Goal: Information Seeking & Learning: Compare options

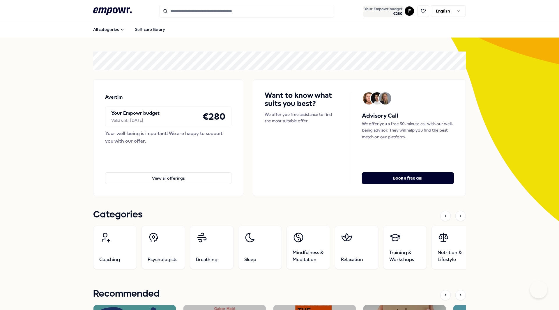
click at [395, 12] on span "€ 280" at bounding box center [383, 13] width 38 height 5
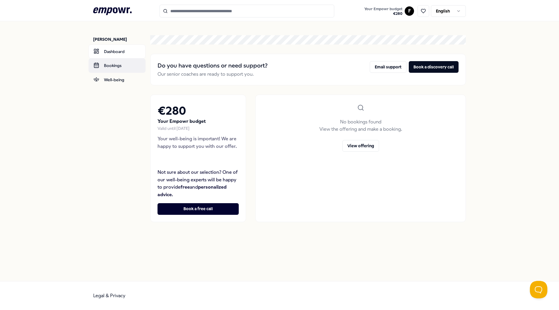
click at [110, 67] on link "Bookings" at bounding box center [117, 66] width 57 height 14
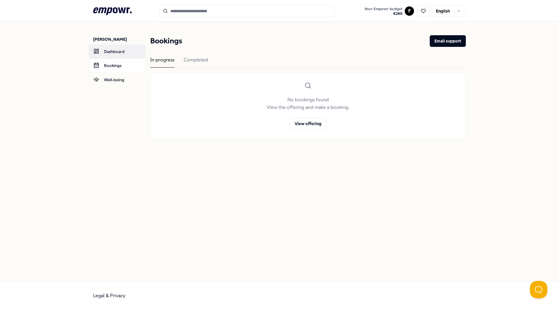
click at [121, 48] on link "Dashboard" at bounding box center [117, 52] width 57 height 14
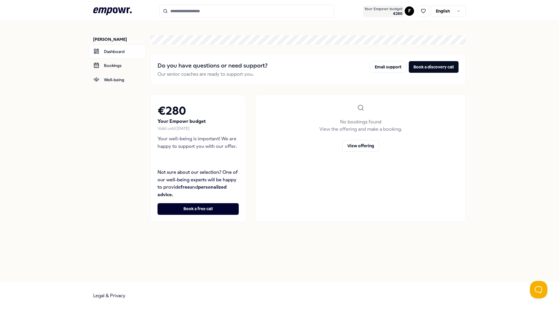
click at [394, 12] on span "€ 280" at bounding box center [383, 13] width 38 height 5
click at [99, 69] on link "Bookings" at bounding box center [117, 66] width 57 height 14
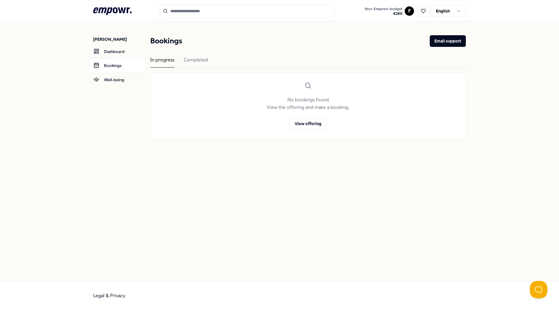
click at [193, 53] on div "Bookings Email support In progress Completed No bookings found View the offerin…" at bounding box center [308, 87] width 316 height 104
click at [193, 60] on div "Completed" at bounding box center [196, 61] width 24 height 11
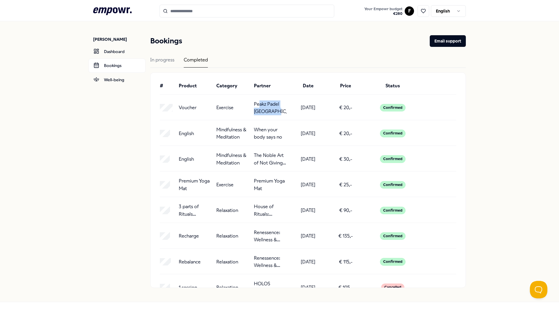
drag, startPoint x: 286, startPoint y: 113, endPoint x: 256, endPoint y: 106, distance: 31.3
click at [256, 106] on div "Voucher Exercise Peakz Padel [GEOGRAPHIC_DATA] [DATE] € 20,- Confirmed" at bounding box center [308, 107] width 296 height 15
drag, startPoint x: 373, startPoint y: 112, endPoint x: 374, endPoint y: 116, distance: 4.1
click at [374, 113] on div "Confirmed" at bounding box center [393, 107] width 52 height 15
drag, startPoint x: 253, startPoint y: 151, endPoint x: 281, endPoint y: 172, distance: 34.5
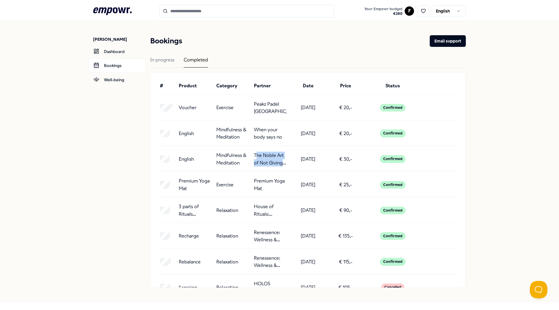
click at [281, 172] on div "# Product Category Partner Date Price Status Voucher Exercise Peakz Padel [GEOG…" at bounding box center [308, 180] width 315 height 215
click at [260, 159] on p "The Noble Art of Not Giving a F*ck" at bounding box center [270, 159] width 33 height 15
click at [93, 145] on nav "[PERSON_NAME] Dashboard Bookings Well-being" at bounding box center [119, 161] width 52 height 281
click at [100, 10] on icon ".empowr-logo_svg__cls-1{fill:#03032f}" at bounding box center [112, 11] width 38 height 11
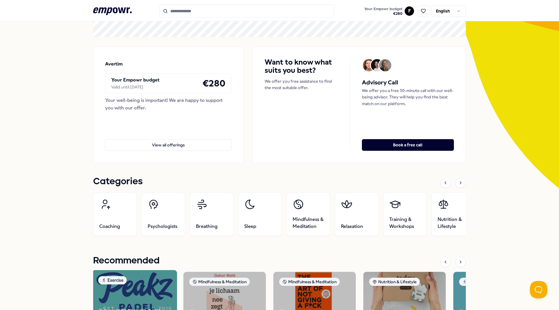
scroll to position [146, 0]
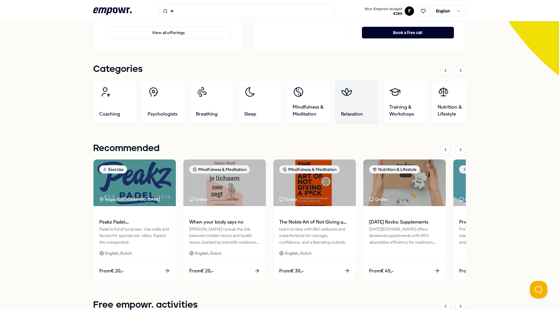
click at [344, 108] on link "Relaxation" at bounding box center [357, 102] width 44 height 44
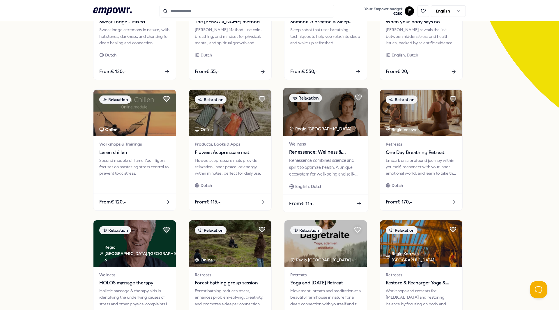
scroll to position [96, 0]
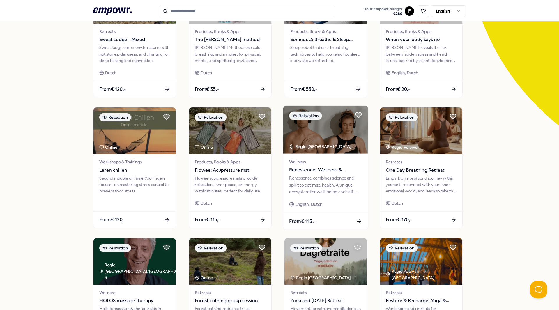
click at [321, 142] on img at bounding box center [325, 130] width 85 height 48
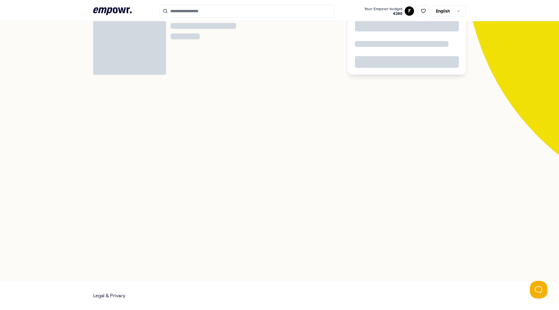
scroll to position [38, 0]
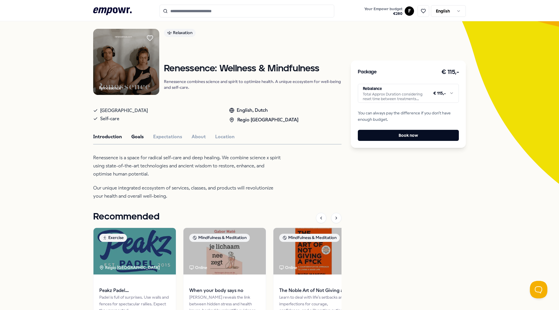
click at [136, 138] on button "Goals" at bounding box center [137, 137] width 13 height 8
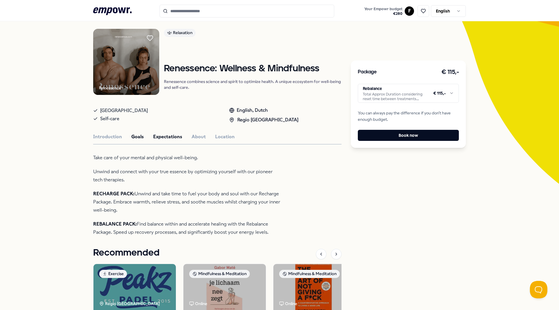
click at [164, 137] on button "Expectations" at bounding box center [167, 137] width 29 height 8
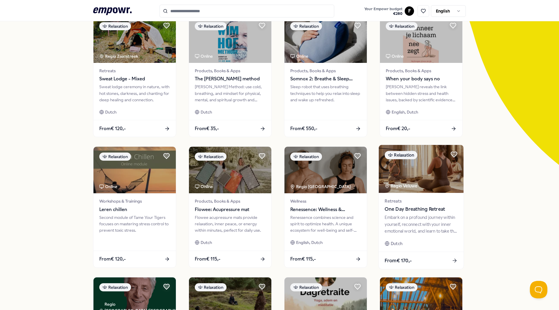
scroll to position [67, 0]
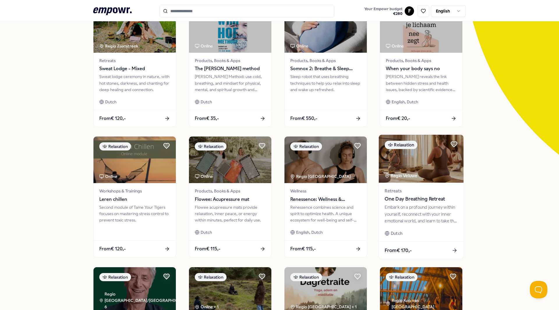
click at [424, 167] on img at bounding box center [421, 159] width 85 height 48
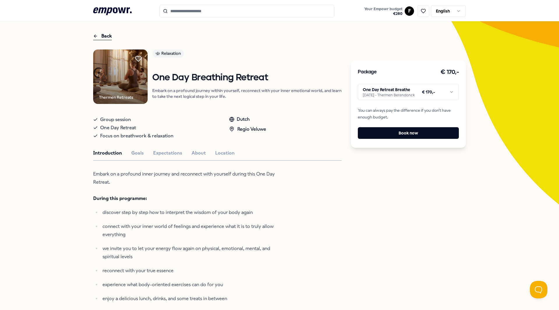
scroll to position [8, 0]
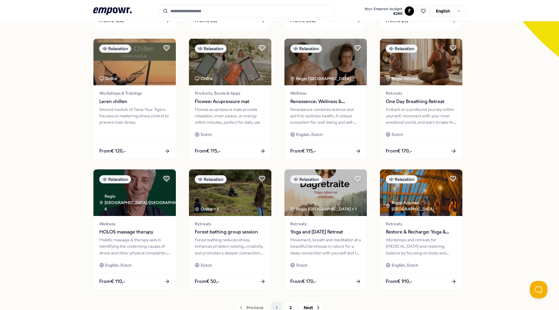
scroll to position [183, 0]
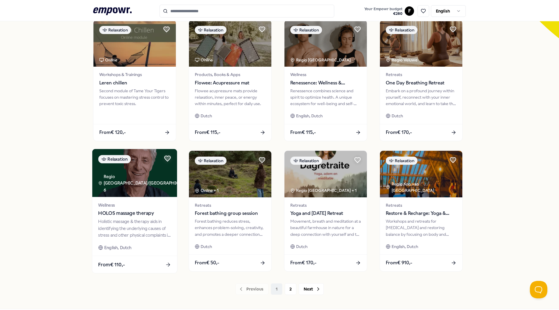
click at [123, 194] on img at bounding box center [134, 173] width 85 height 48
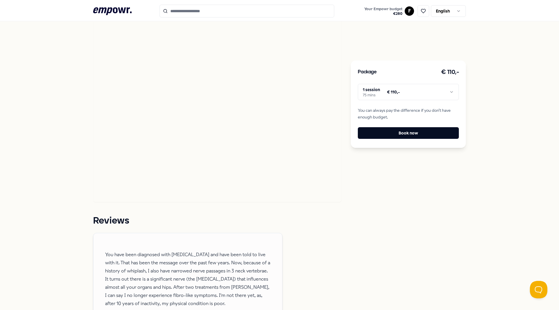
scroll to position [474, 0]
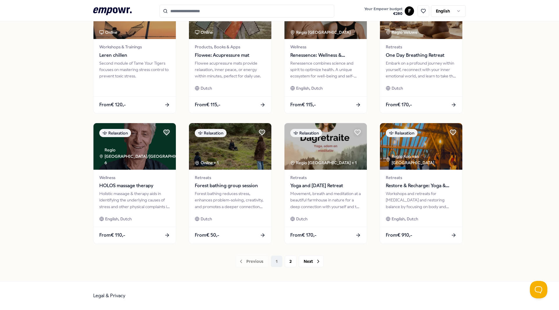
scroll to position [211, 0]
click at [285, 263] on button "2" at bounding box center [291, 262] width 12 height 12
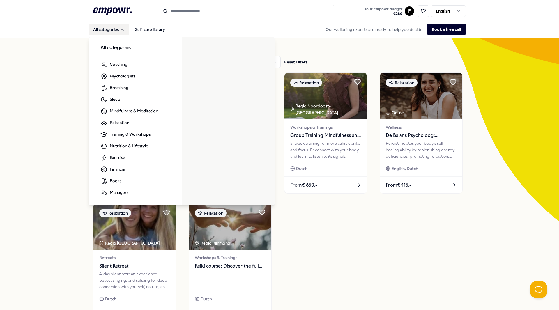
click at [109, 28] on button "All categories" at bounding box center [109, 30] width 41 height 12
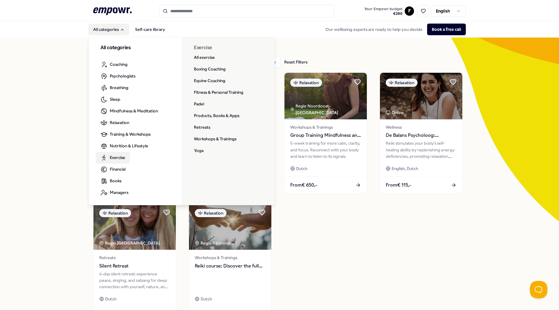
click at [115, 153] on link "Exercise" at bounding box center [113, 158] width 34 height 12
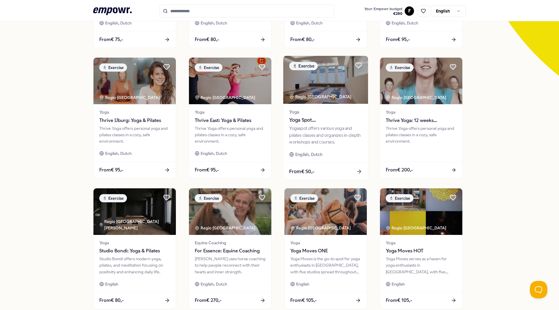
scroll to position [211, 0]
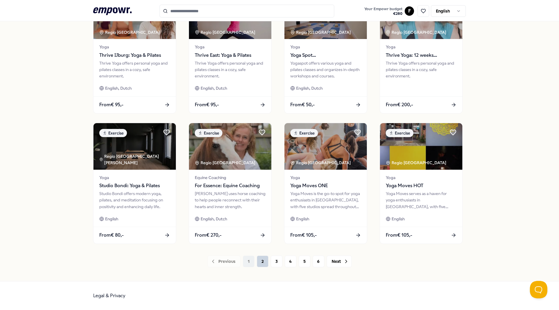
click at [264, 262] on button "2" at bounding box center [263, 262] width 12 height 12
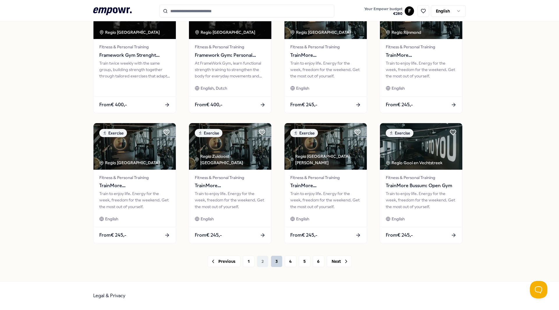
click at [276, 264] on button "3" at bounding box center [277, 262] width 12 height 12
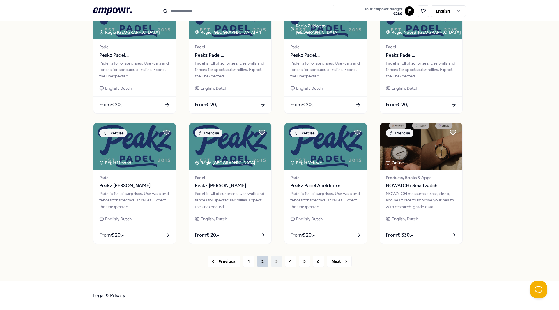
click at [266, 263] on button "2" at bounding box center [263, 262] width 12 height 12
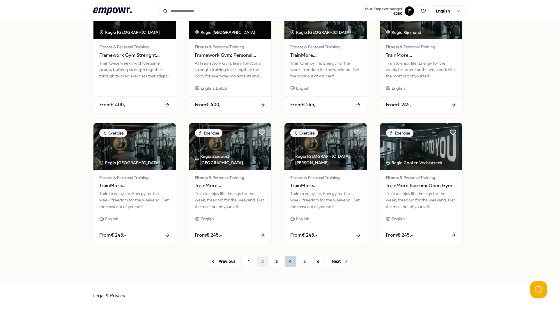
click at [290, 262] on button "4" at bounding box center [291, 262] width 12 height 12
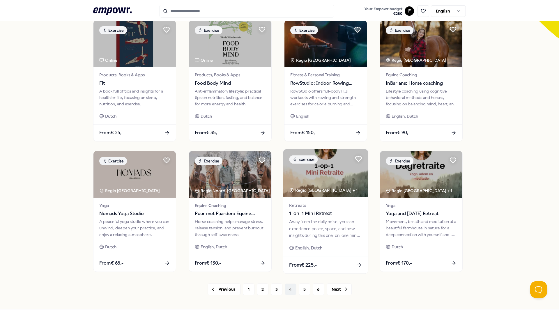
scroll to position [211, 0]
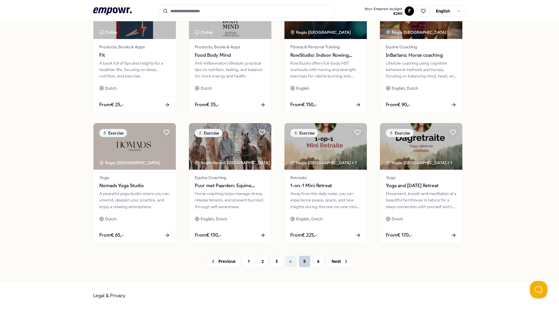
click at [302, 266] on button "5" at bounding box center [305, 262] width 12 height 12
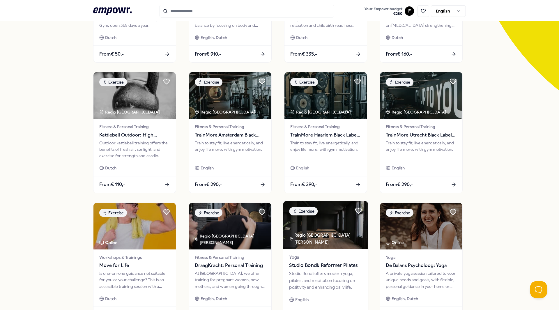
scroll to position [7, 0]
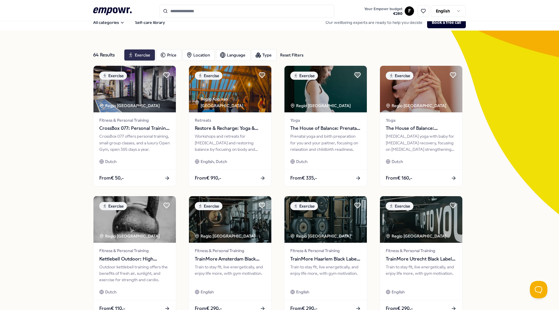
click at [143, 57] on div "Exercise" at bounding box center [139, 55] width 31 height 12
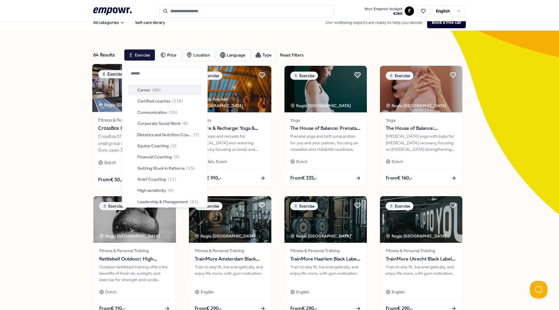
scroll to position [58, 0]
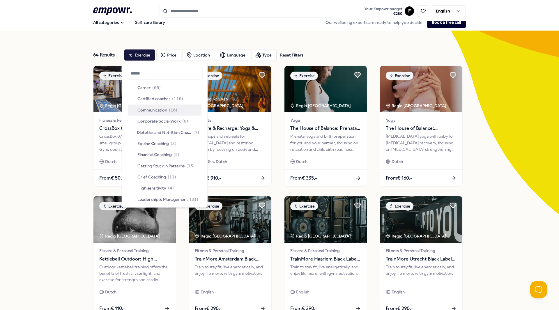
click at [106, 54] on div "64 Results Reset Filters" at bounding box center [106, 55] width 26 height 12
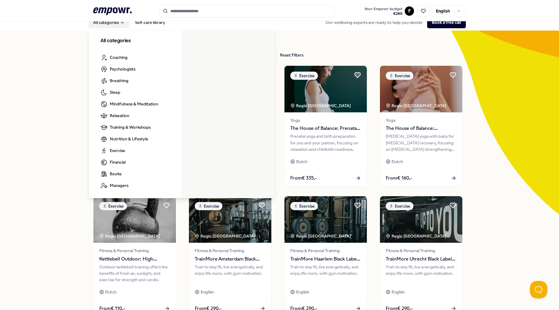
click at [109, 27] on button "All categories" at bounding box center [109, 23] width 41 height 12
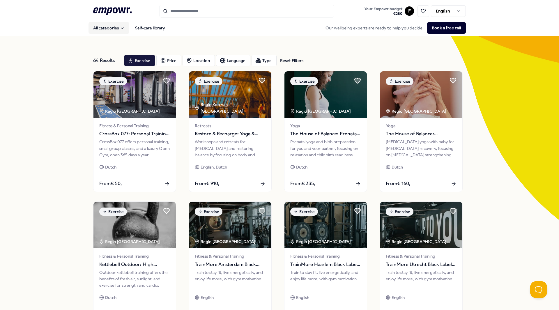
scroll to position [0, 0]
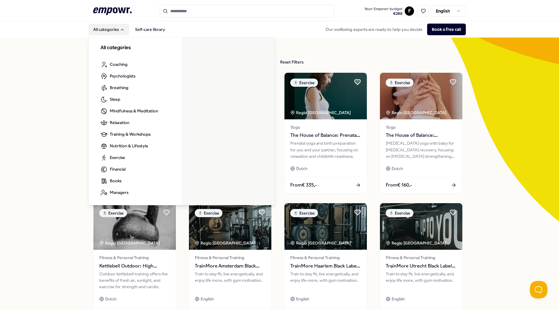
click at [120, 35] on button "All categories" at bounding box center [109, 30] width 41 height 12
click at [121, 28] on icon "Main" at bounding box center [122, 29] width 5 height 5
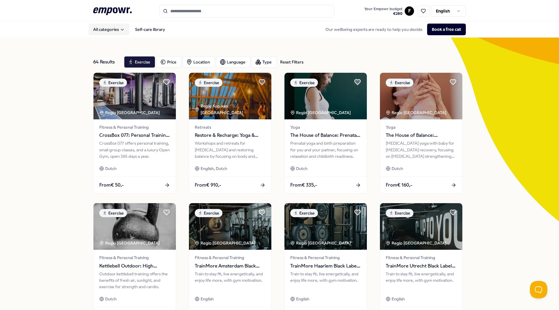
click at [113, 29] on button "All categories" at bounding box center [109, 30] width 41 height 12
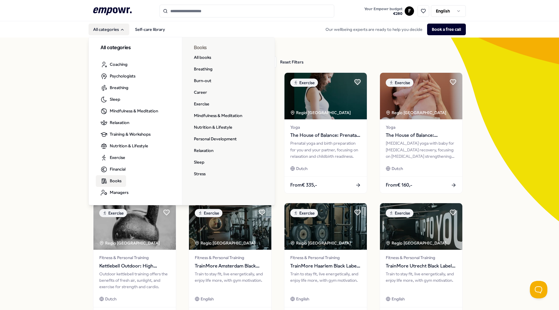
click at [113, 181] on span "Books" at bounding box center [116, 181] width 12 height 6
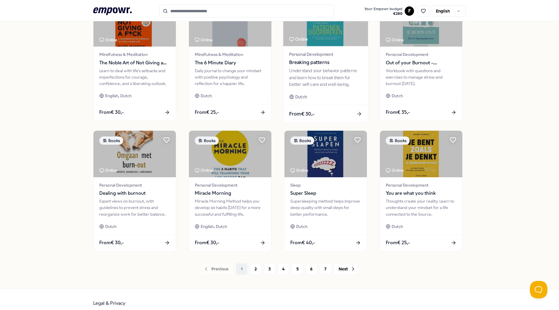
scroll to position [204, 0]
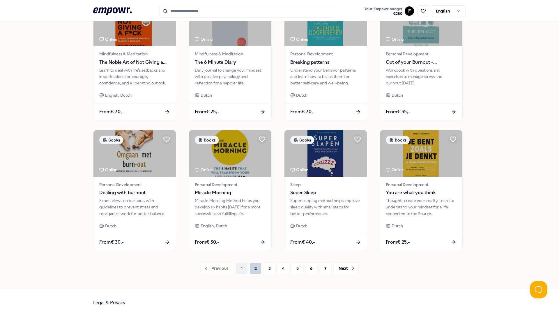
click at [251, 270] on button "2" at bounding box center [256, 269] width 12 height 12
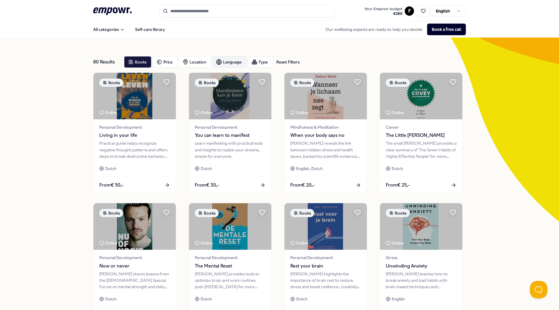
click at [212, 66] on div "Language" at bounding box center [229, 62] width 34 height 12
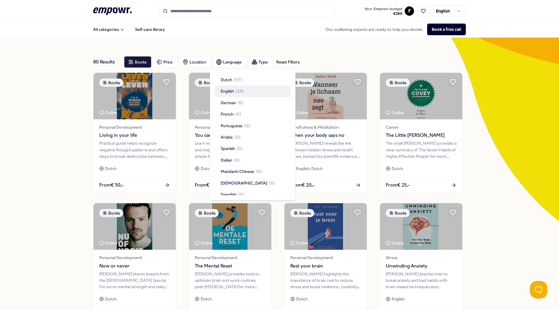
click at [226, 89] on span "English" at bounding box center [227, 91] width 13 height 6
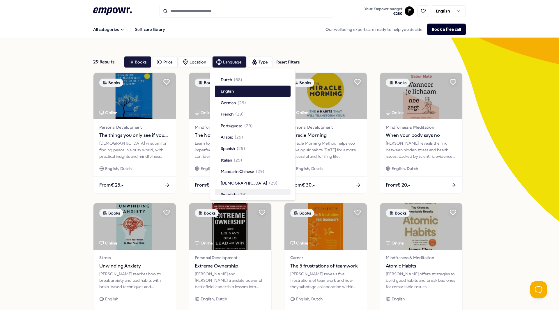
click at [52, 160] on div "29 Results Reset Filters Books Price Location Language Type Reset Filters Books…" at bounding box center [279, 265] width 559 height 455
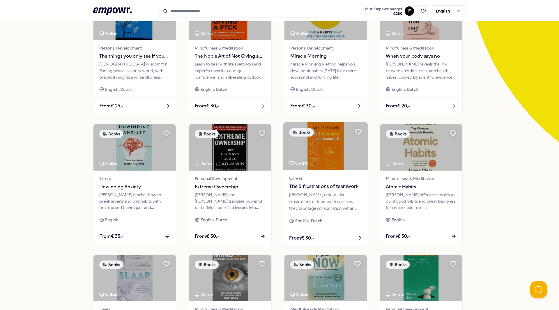
scroll to position [87, 0]
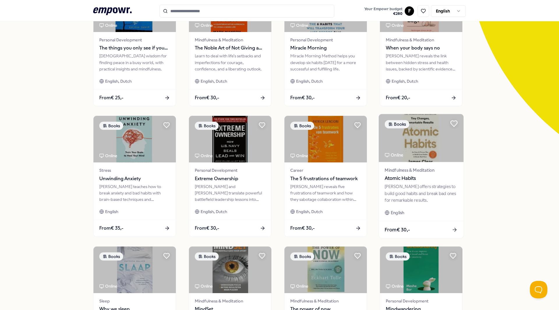
click at [451, 121] on icon at bounding box center [454, 124] width 7 height 6
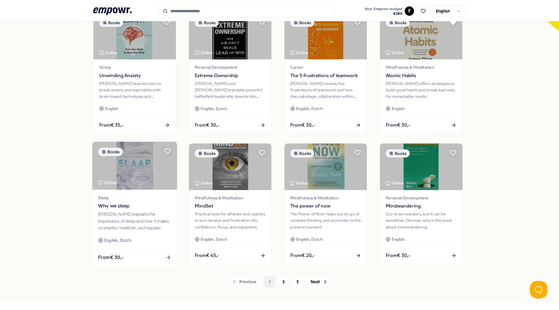
scroll to position [204, 0]
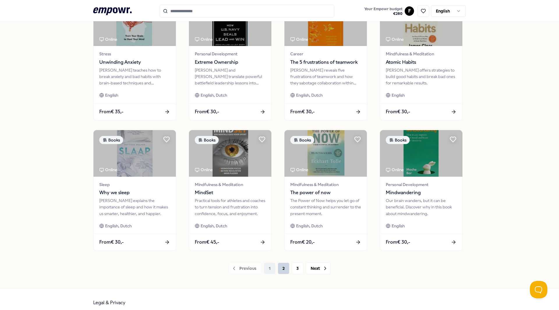
click at [282, 271] on button "2" at bounding box center [284, 269] width 12 height 12
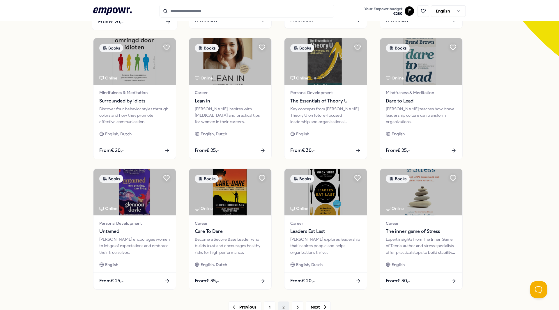
scroll to position [87, 0]
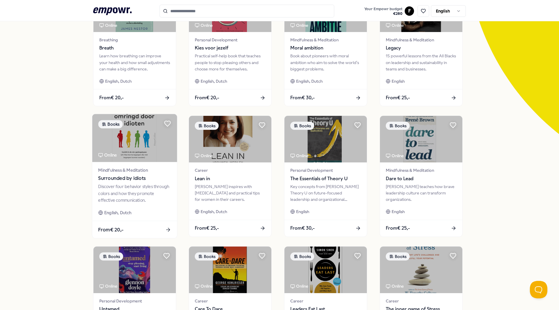
drag, startPoint x: 167, startPoint y: 123, endPoint x: 174, endPoint y: 119, distance: 8.0
click at [167, 123] on icon at bounding box center [168, 124] width 6 height 6
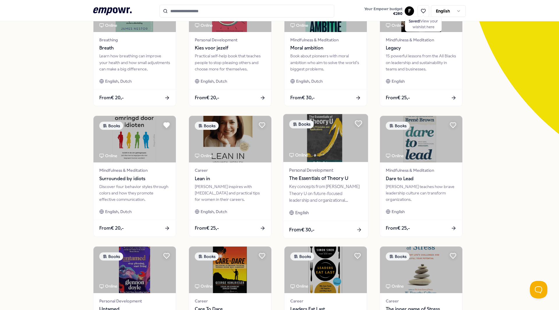
click at [359, 125] on icon at bounding box center [359, 124] width 8 height 8
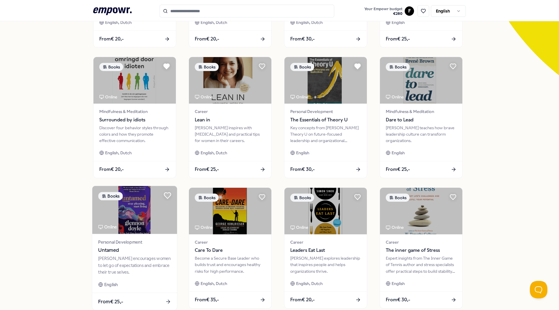
scroll to position [211, 0]
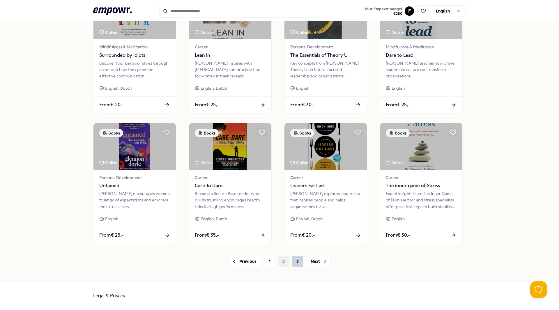
click at [295, 264] on button "3" at bounding box center [298, 262] width 12 height 12
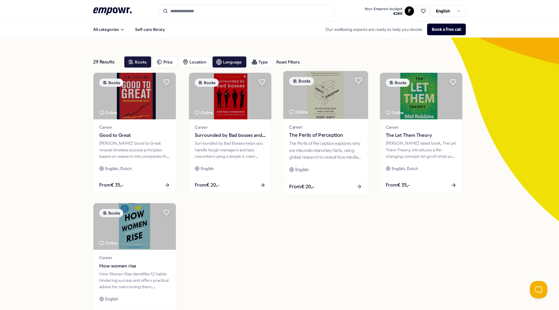
click at [356, 79] on icon at bounding box center [358, 81] width 7 height 6
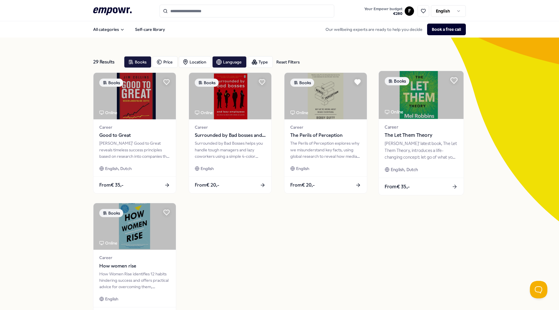
click at [452, 82] on icon at bounding box center [454, 81] width 7 height 6
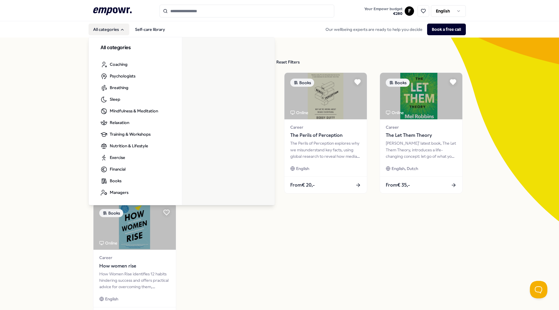
click at [104, 30] on button "All categories" at bounding box center [109, 30] width 41 height 12
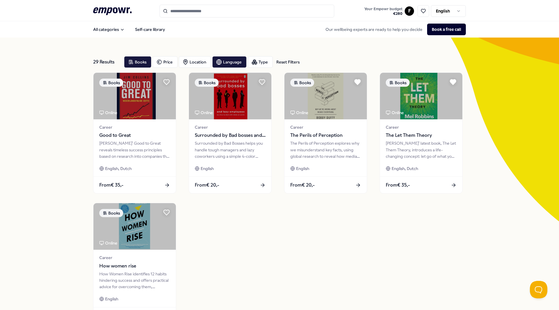
click at [107, 15] on icon ".empowr-logo_svg__cls-1{fill:#03032f}" at bounding box center [112, 11] width 38 height 11
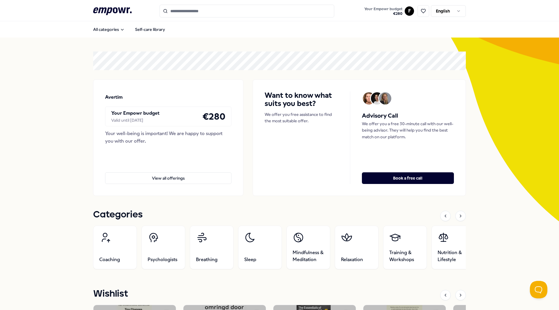
scroll to position [117, 0]
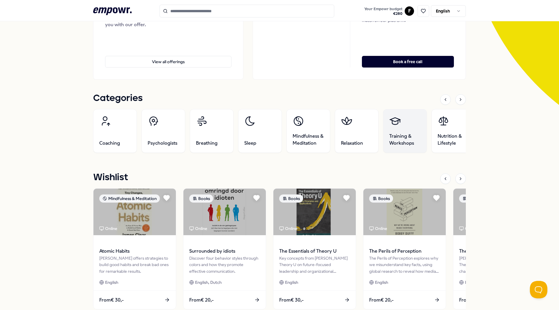
click at [405, 126] on link "Training & Workshops" at bounding box center [405, 131] width 44 height 44
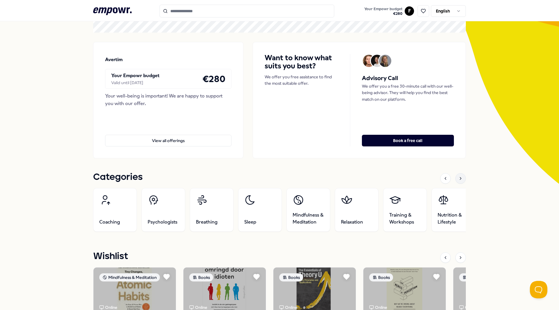
click at [457, 181] on div at bounding box center [461, 178] width 10 height 10
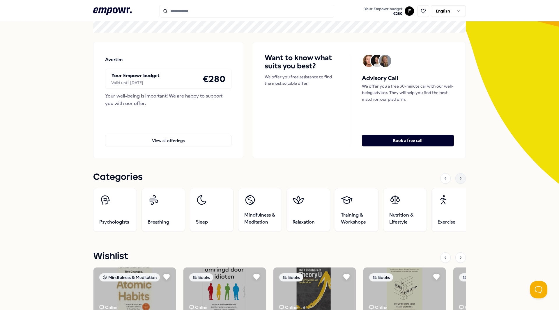
click at [456, 181] on div at bounding box center [461, 178] width 10 height 10
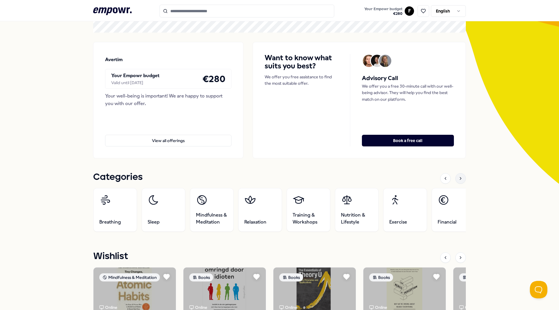
click at [456, 181] on div at bounding box center [461, 178] width 10 height 10
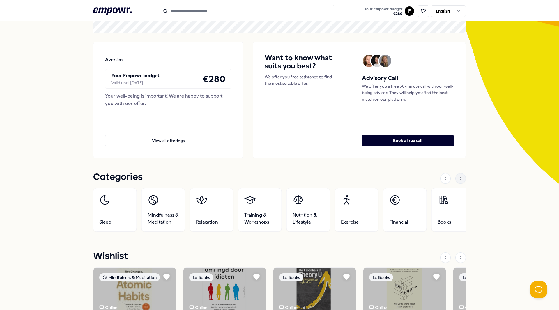
click at [456, 181] on div at bounding box center [461, 178] width 10 height 10
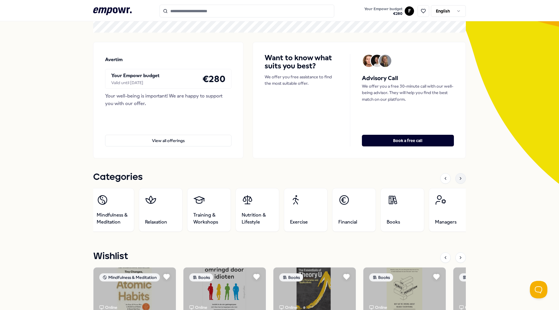
click at [456, 181] on div at bounding box center [461, 178] width 10 height 10
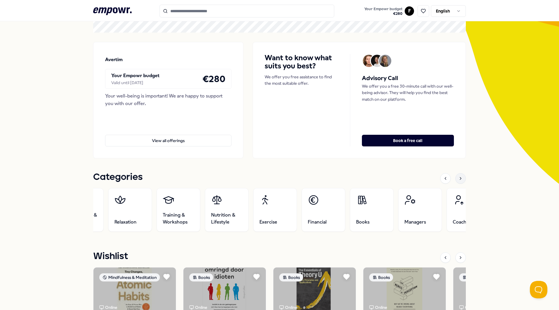
click at [456, 181] on div at bounding box center [461, 178] width 10 height 10
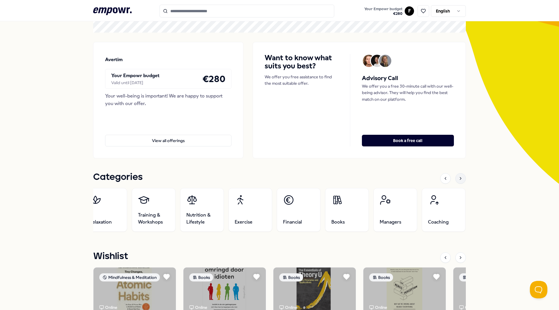
click at [456, 181] on div at bounding box center [461, 178] width 10 height 10
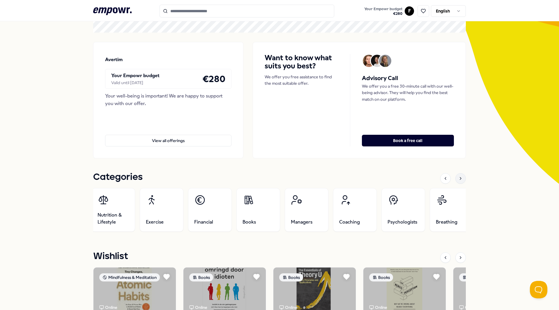
click at [456, 181] on div at bounding box center [461, 178] width 10 height 10
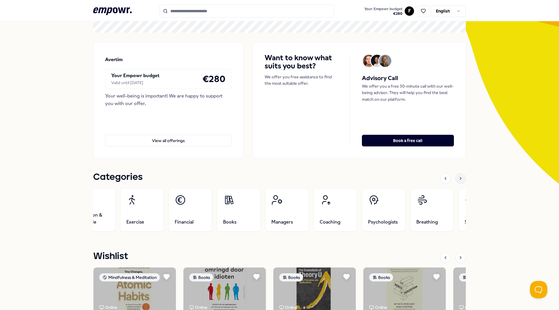
click at [456, 181] on div at bounding box center [461, 178] width 10 height 10
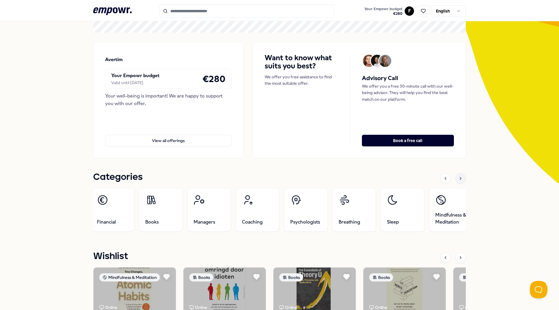
click at [456, 181] on div at bounding box center [461, 178] width 10 height 10
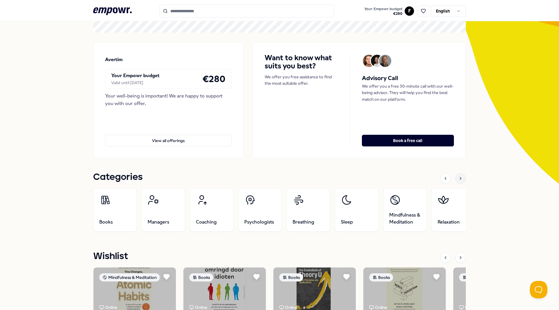
click at [456, 181] on div at bounding box center [461, 178] width 10 height 10
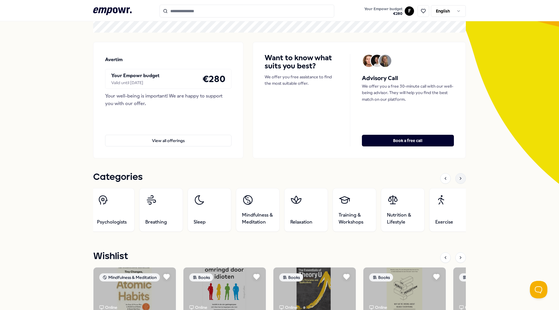
click at [456, 181] on div at bounding box center [461, 178] width 10 height 10
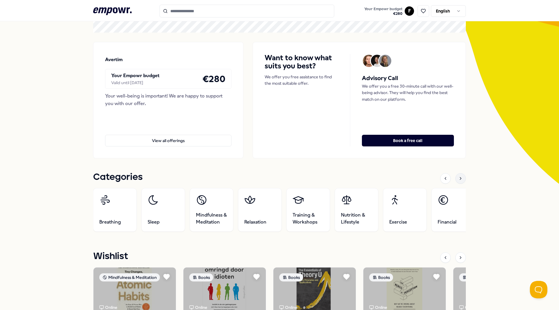
click at [456, 181] on div at bounding box center [461, 178] width 10 height 10
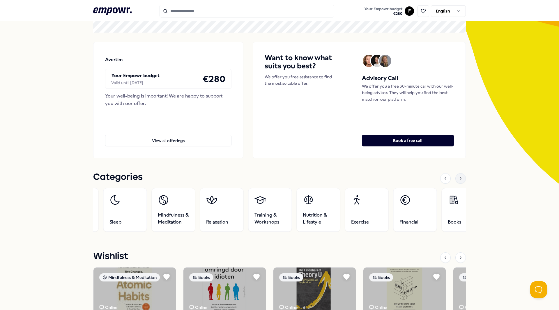
click at [456, 181] on div at bounding box center [461, 178] width 10 height 10
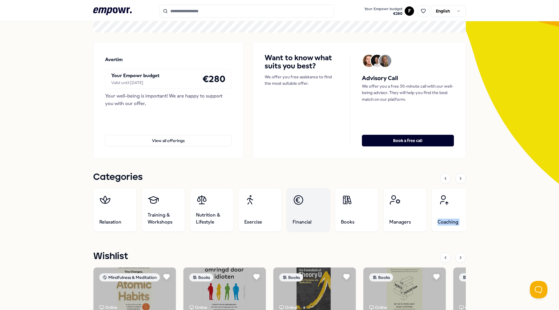
click at [306, 205] on link "Financial" at bounding box center [309, 210] width 44 height 44
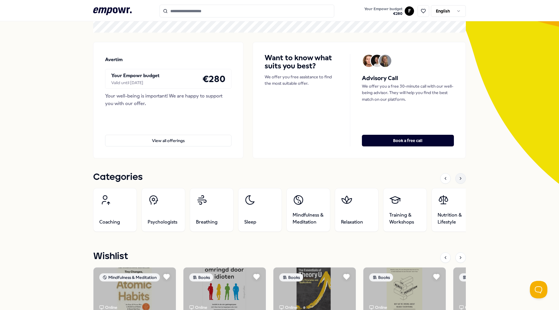
click at [460, 178] on icon at bounding box center [460, 178] width 5 height 5
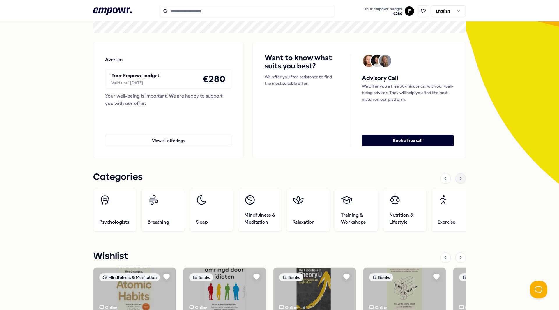
click at [460, 178] on icon at bounding box center [460, 178] width 5 height 5
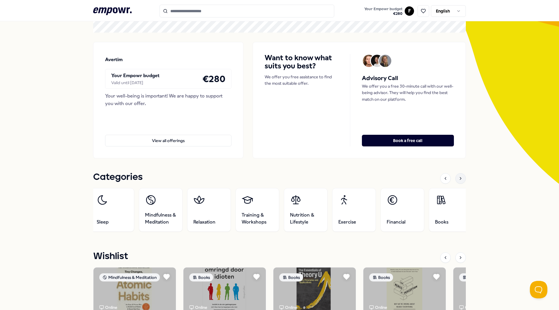
click at [460, 178] on icon at bounding box center [460, 178] width 5 height 5
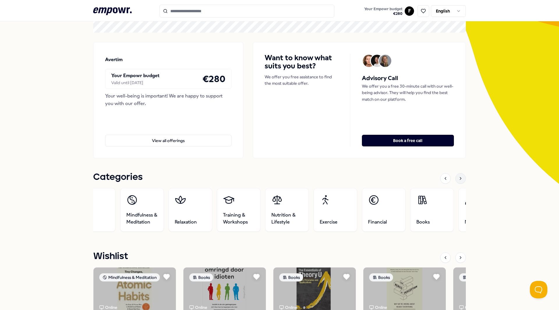
click at [460, 178] on icon at bounding box center [460, 178] width 5 height 5
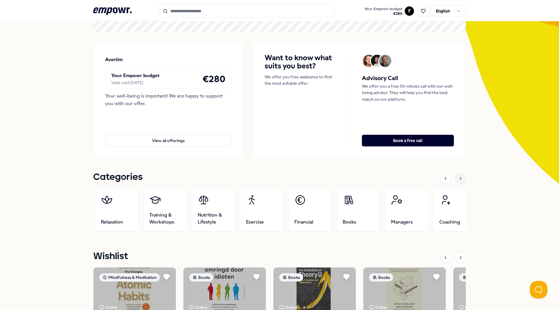
click at [460, 178] on icon at bounding box center [460, 178] width 5 height 5
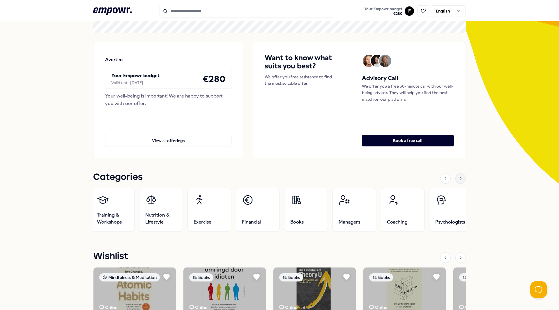
click at [460, 178] on icon at bounding box center [460, 178] width 5 height 5
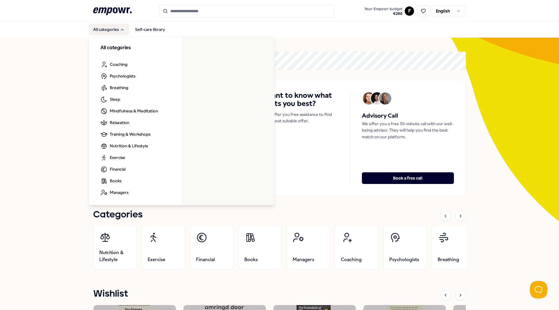
click at [122, 30] on icon "Main" at bounding box center [122, 29] width 5 height 5
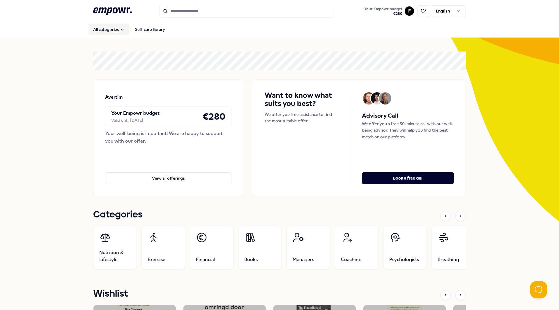
click at [122, 30] on icon "Main" at bounding box center [122, 29] width 5 height 5
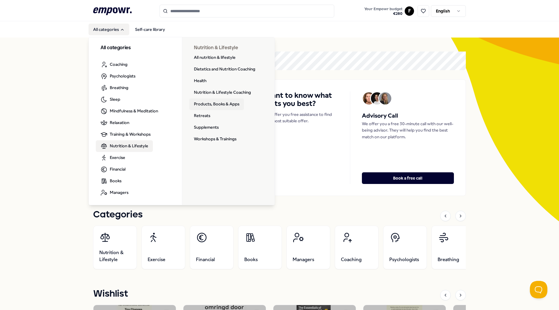
click at [207, 106] on link "Products, Books & Apps" at bounding box center [216, 104] width 55 height 12
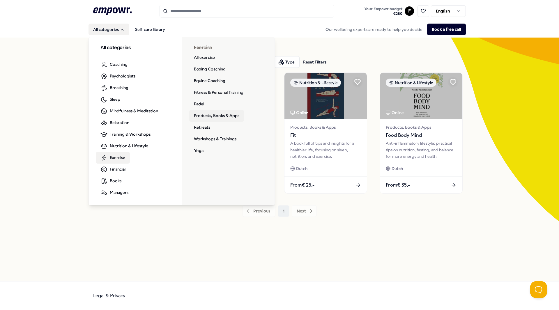
click at [200, 117] on link "Products, Books & Apps" at bounding box center [216, 116] width 55 height 12
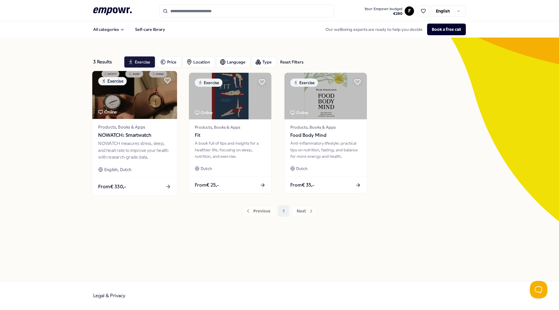
click at [160, 103] on img at bounding box center [134, 95] width 85 height 48
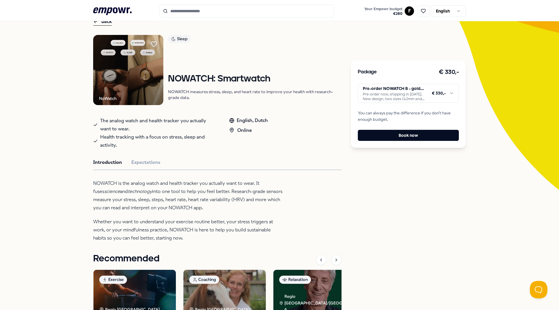
scroll to position [27, 0]
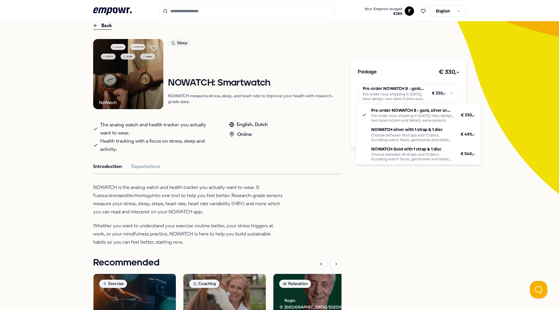
click at [396, 95] on html ".empowr-logo_svg__cls-1{fill:#03032f} Your Empowr budget € 280 F English All ca…" at bounding box center [279, 155] width 559 height 310
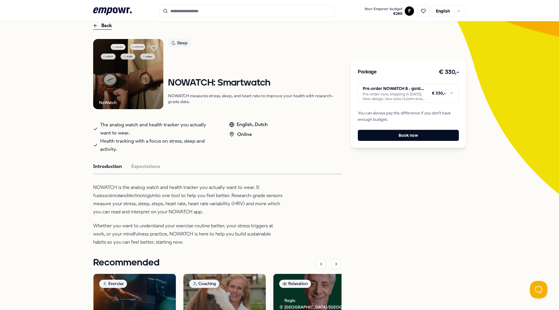
click at [413, 188] on html ".empowr-logo_svg__cls-1{fill:#03032f} Your Empowr budget € 280 F English All ca…" at bounding box center [279, 155] width 559 height 310
click at [147, 83] on img at bounding box center [128, 74] width 70 height 70
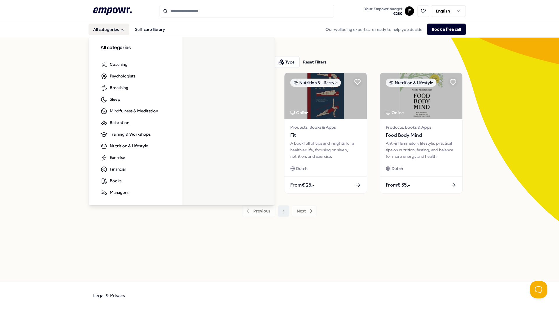
click at [121, 27] on button "All categories" at bounding box center [109, 30] width 41 height 12
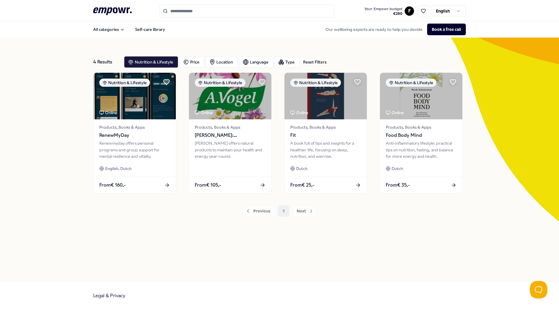
click at [193, 243] on div "4 Results Reset Filters Nutrition & Lifestyle Price Location Language Type Rese…" at bounding box center [279, 160] width 373 height 216
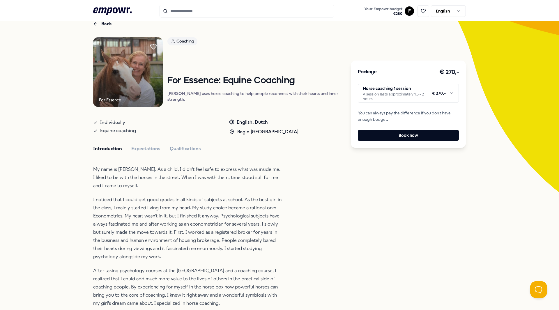
scroll to position [58, 0]
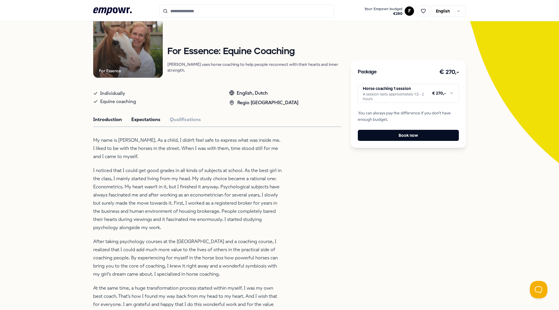
click at [136, 123] on button "Expectations" at bounding box center [145, 120] width 29 height 8
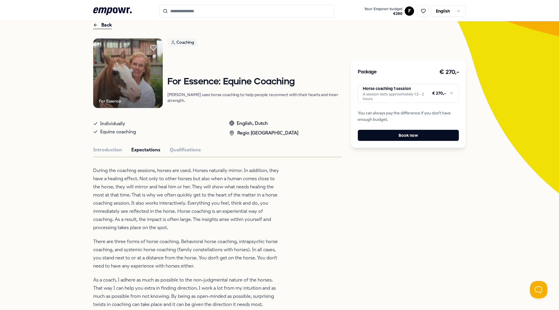
scroll to position [0, 0]
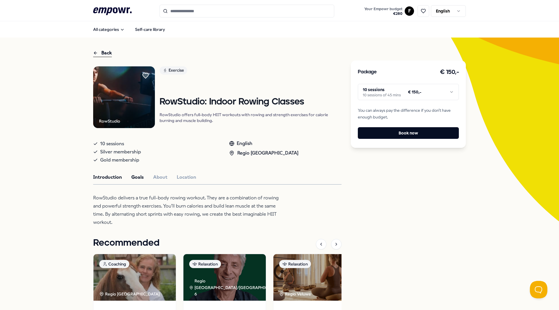
click at [133, 179] on button "Goals" at bounding box center [137, 178] width 13 height 8
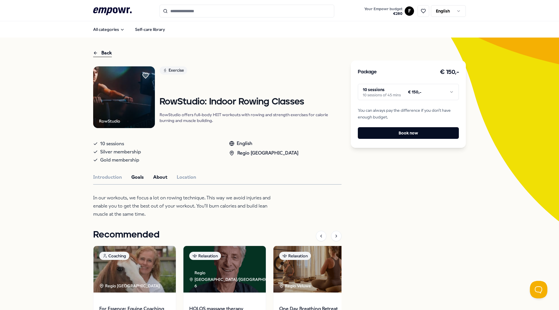
click at [156, 177] on button "About" at bounding box center [160, 178] width 14 height 8
click at [181, 175] on button "Location" at bounding box center [187, 178] width 20 height 8
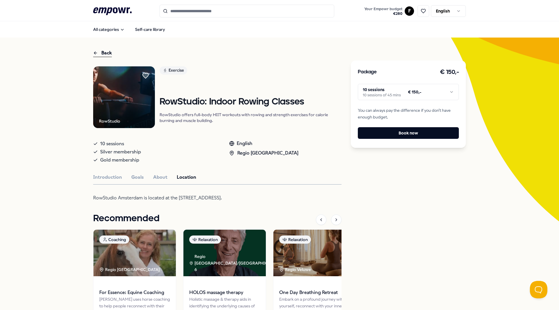
drag, startPoint x: 176, startPoint y: 199, endPoint x: 228, endPoint y: 197, distance: 52.4
click at [228, 197] on p "RowStudio Amsterdam is located at the Stadhouderskade 155." at bounding box center [187, 198] width 189 height 8
